Goal: Use online tool/utility: Utilize a website feature to perform a specific function

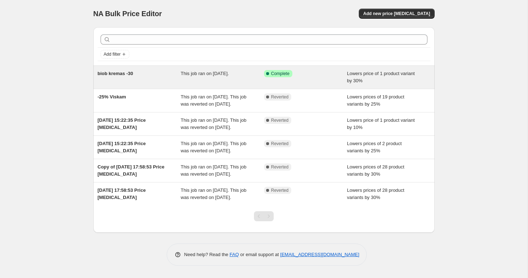
click at [251, 81] on div "This job ran on [DATE]." at bounding box center [222, 77] width 83 height 14
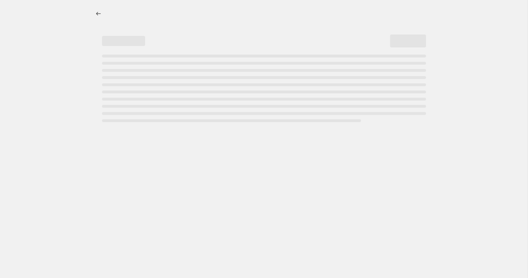
select select "percentage"
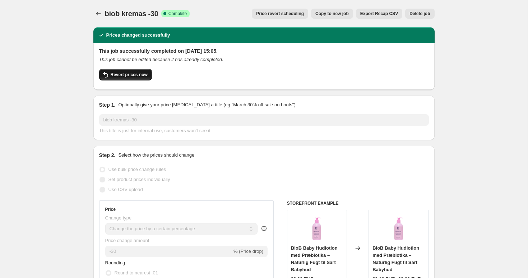
click at [132, 75] on span "Revert prices now" at bounding box center [129, 75] width 37 height 6
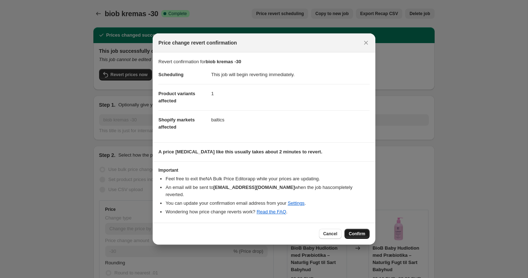
click at [360, 233] on span "Confirm" at bounding box center [357, 234] width 17 height 6
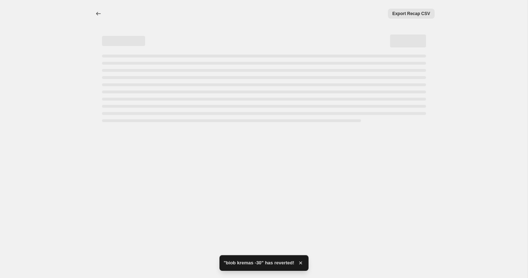
select select "percentage"
